Goal: Browse casually: Explore the website without a specific task or goal

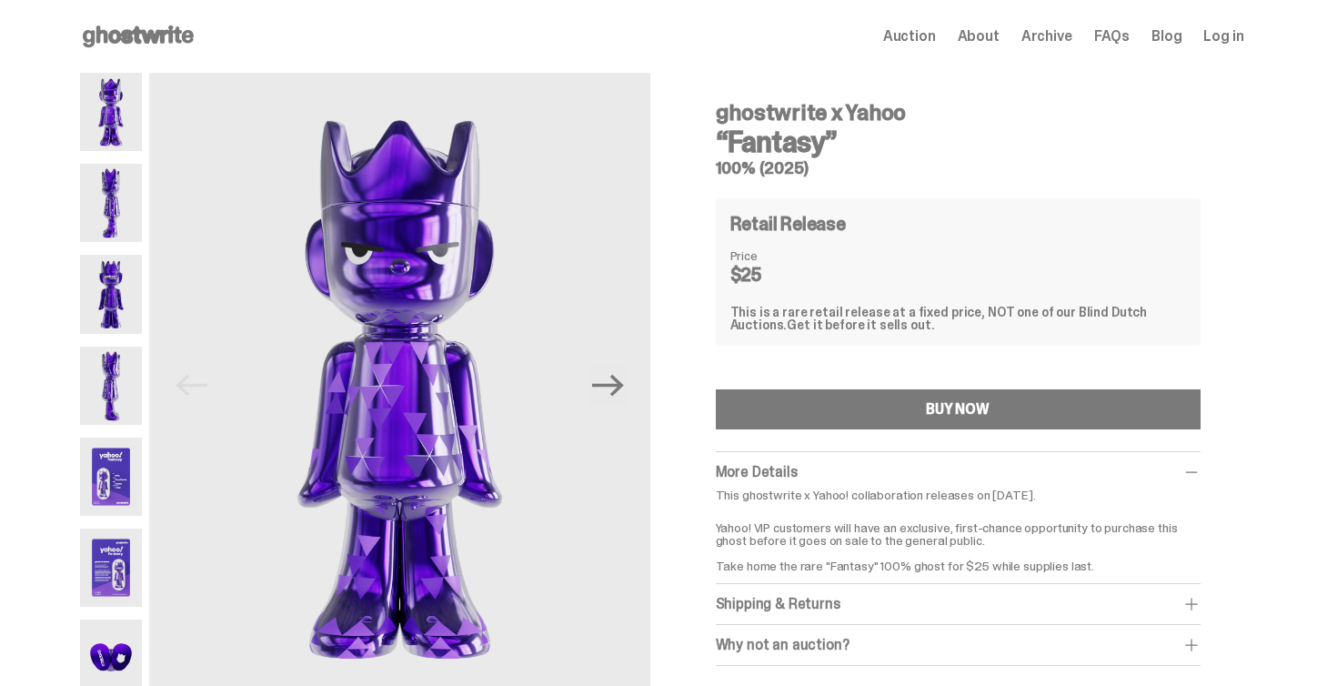
click at [127, 205] on img at bounding box center [111, 203] width 63 height 78
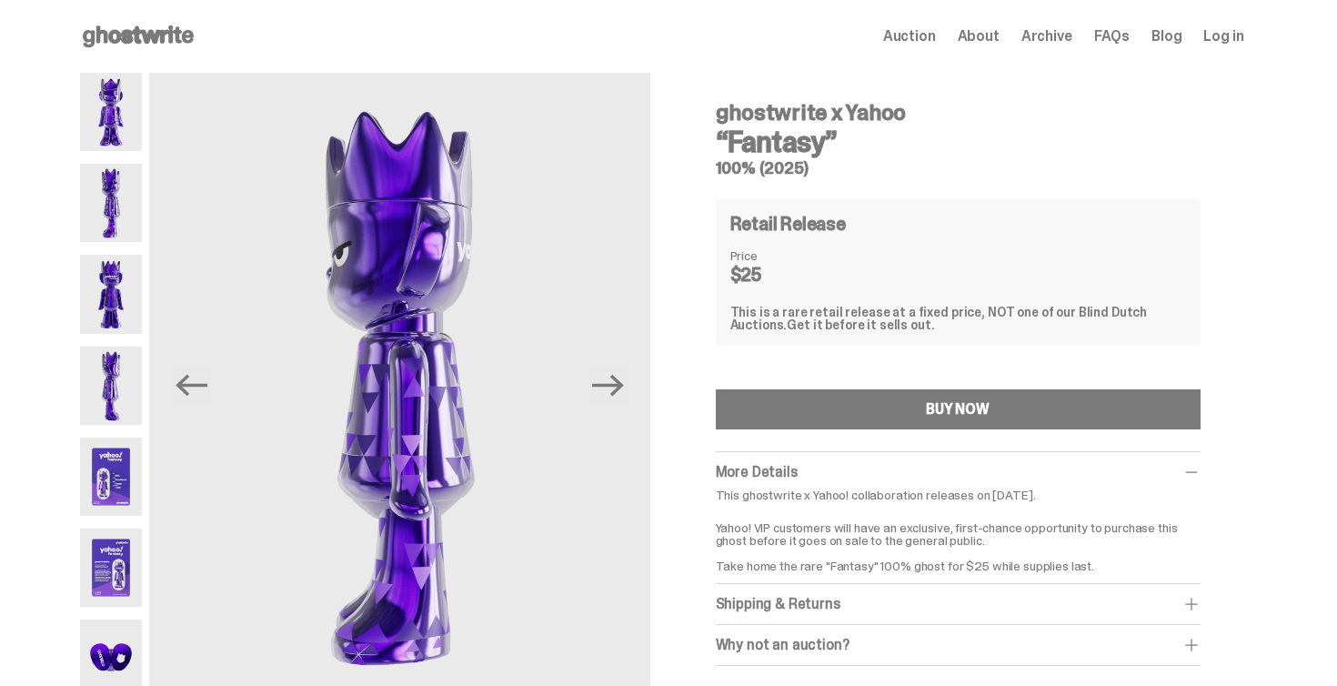
click at [121, 277] on img at bounding box center [111, 294] width 63 height 78
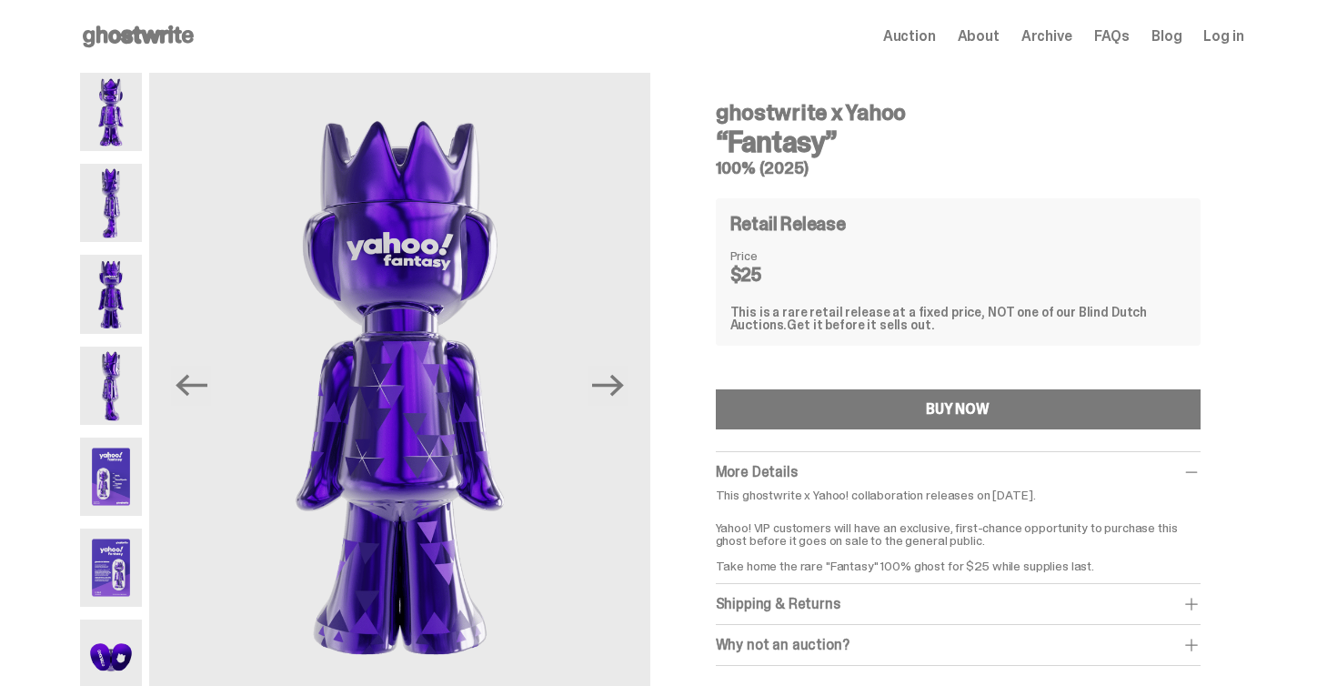
click at [117, 364] on img at bounding box center [111, 385] width 63 height 78
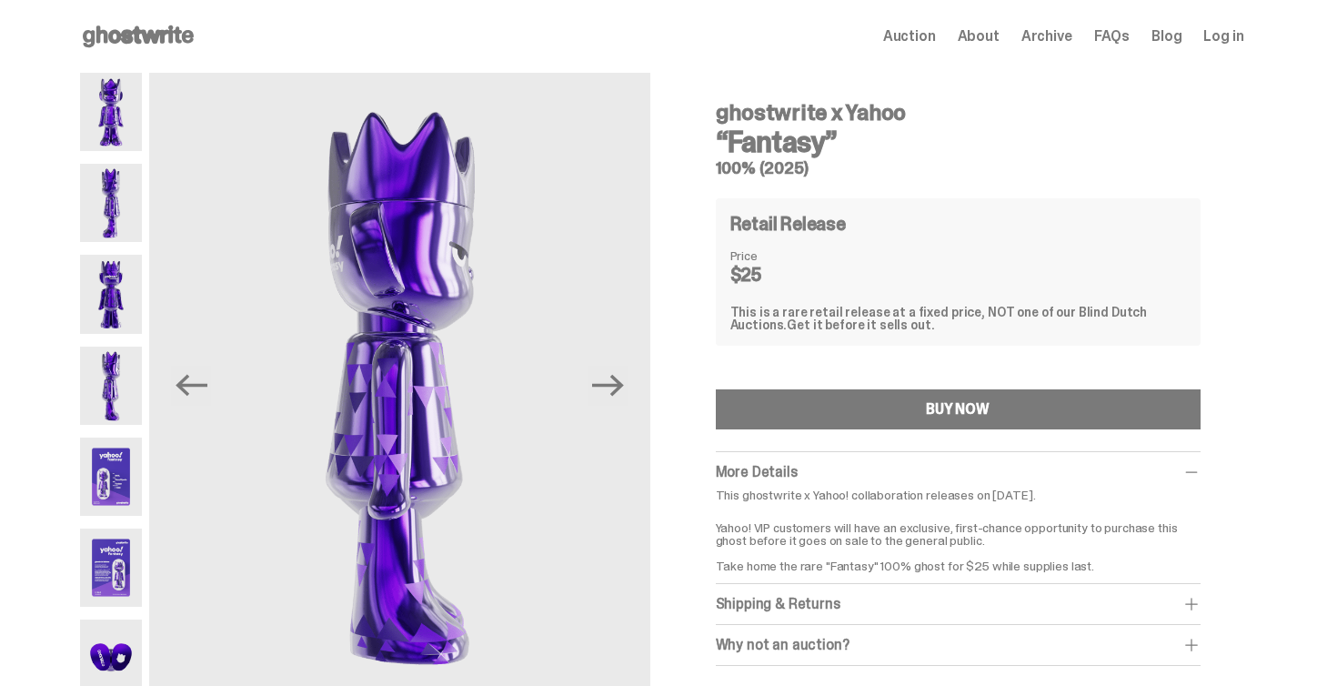
click at [130, 458] on img at bounding box center [111, 476] width 63 height 78
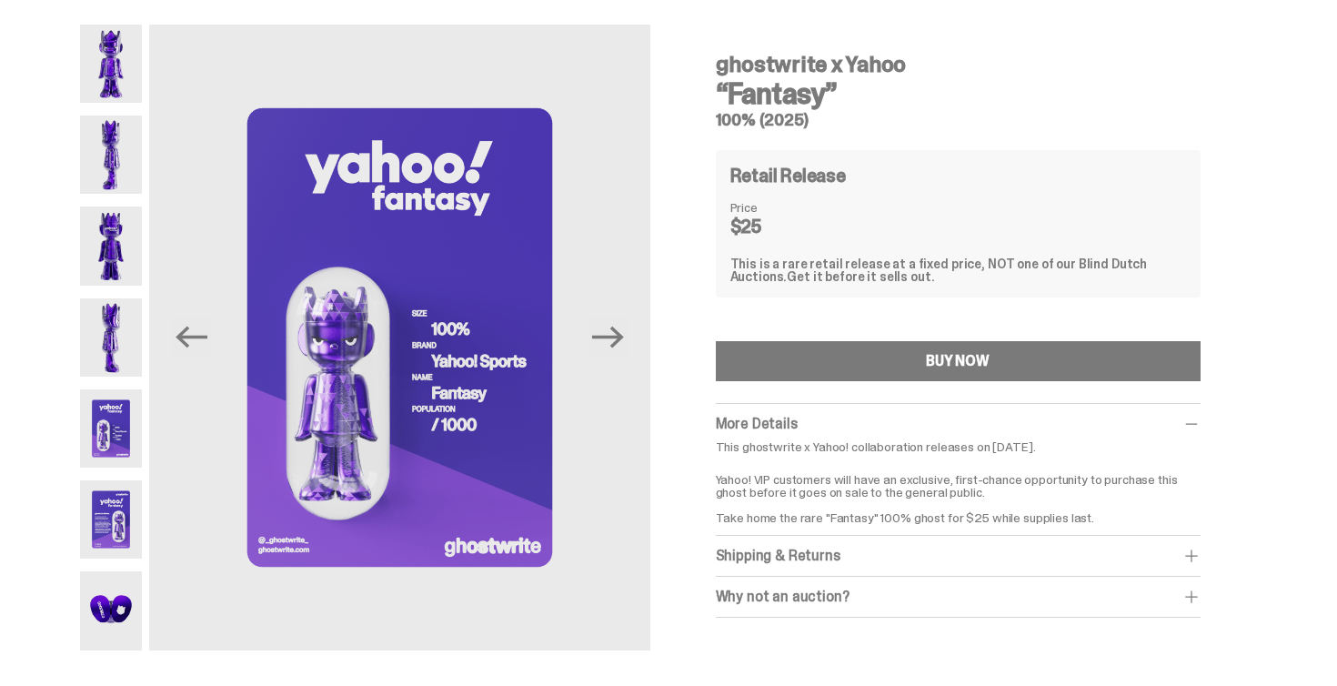
scroll to position [62, 0]
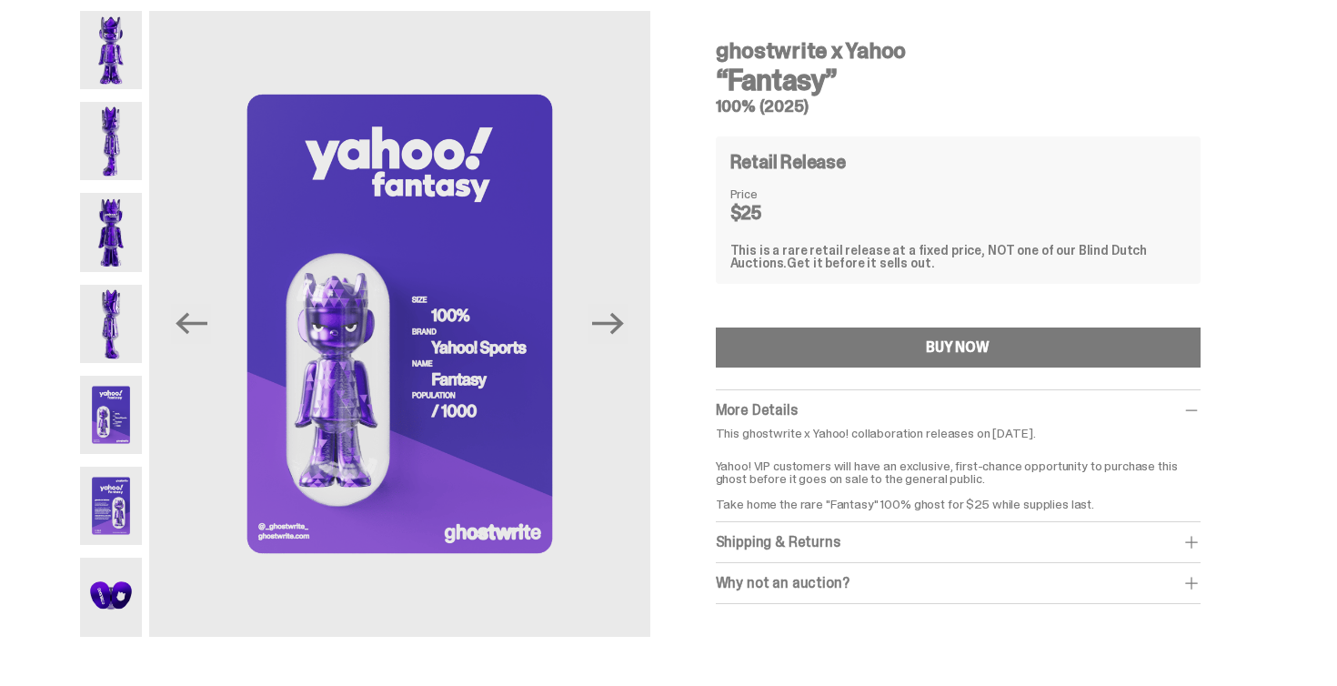
click at [116, 586] on img at bounding box center [111, 596] width 63 height 78
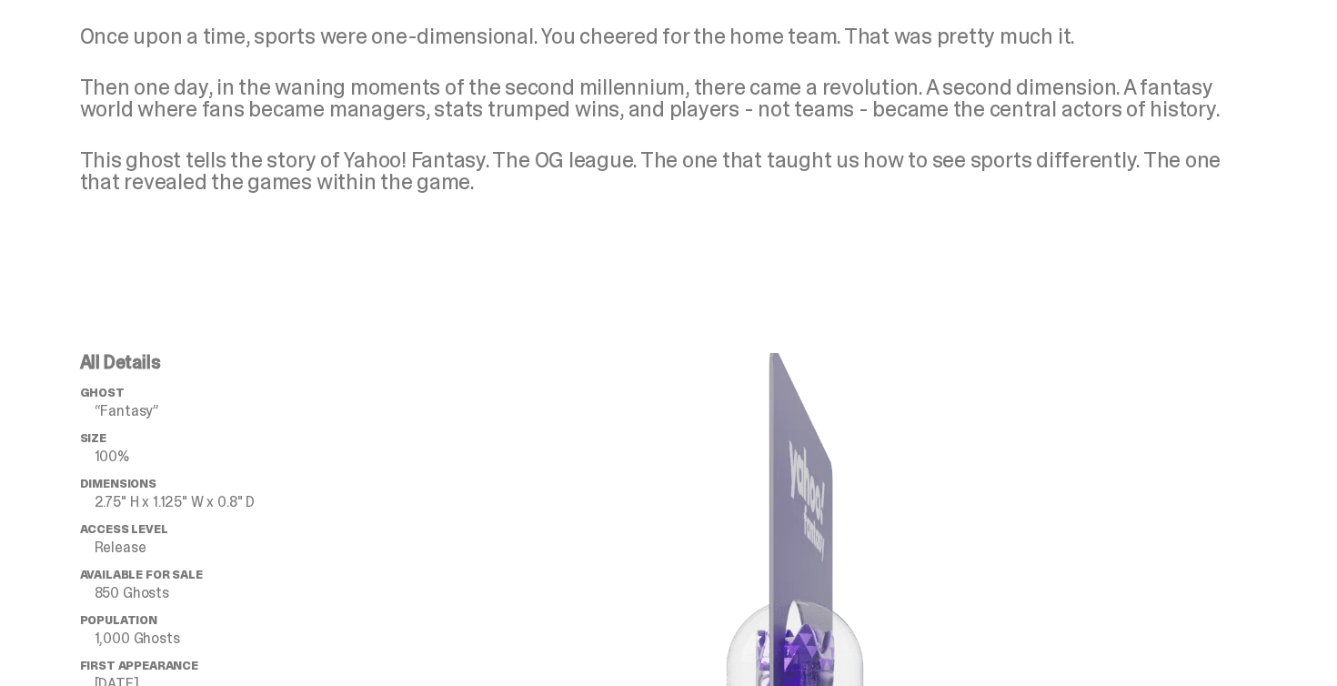
scroll to position [336, 0]
